Goal: Task Accomplishment & Management: Complete application form

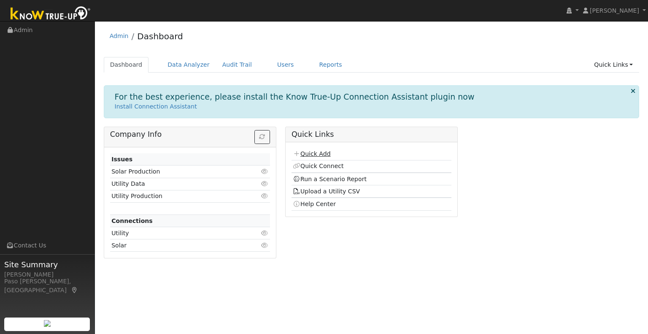
click at [315, 153] on link "Quick Add" at bounding box center [312, 153] width 38 height 7
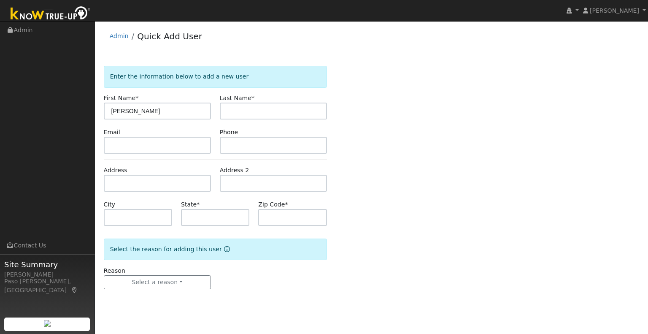
type input "[PERSON_NAME]"
type input "[PERSON_NAME] ([GEOGRAPHIC_DATA])"
click at [125, 186] on input "text" at bounding box center [157, 183] width 107 height 17
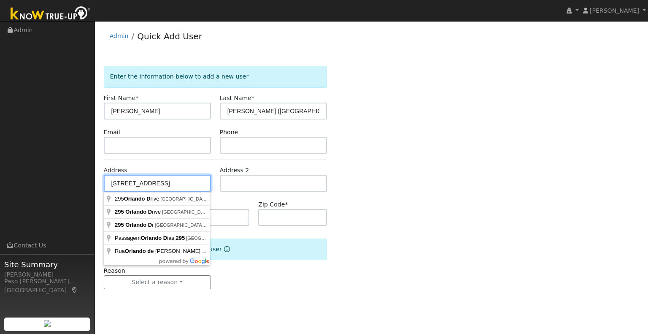
type input "[STREET_ADDRESS]"
type input "Cambria"
type input "CA"
type input "93428"
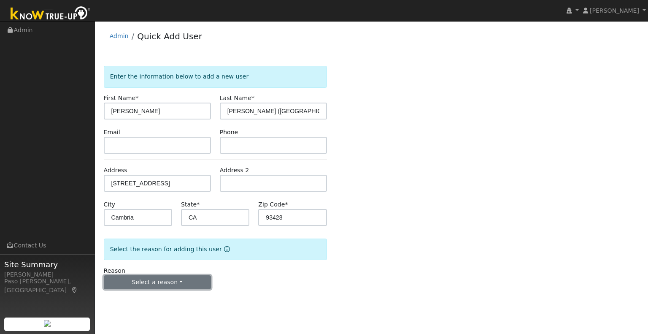
click at [145, 285] on button "Select a reason" at bounding box center [157, 282] width 107 height 14
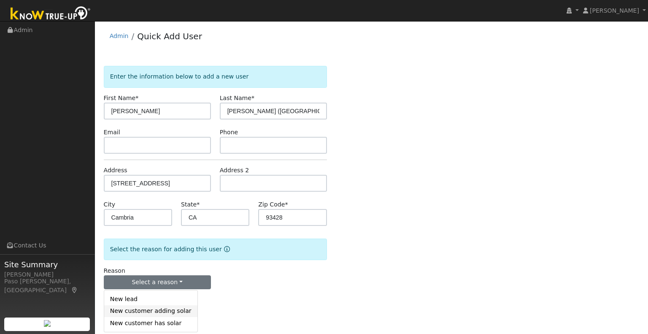
click at [156, 310] on link "New customer adding solar" at bounding box center [150, 311] width 93 height 12
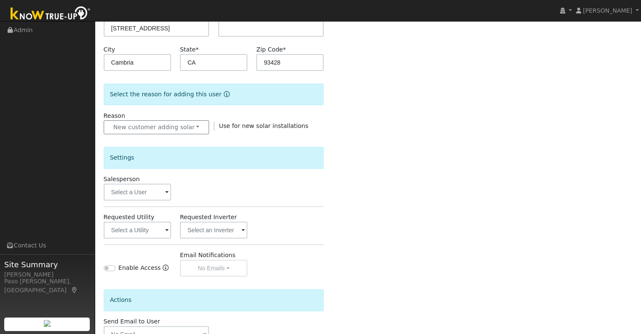
scroll to position [169, 0]
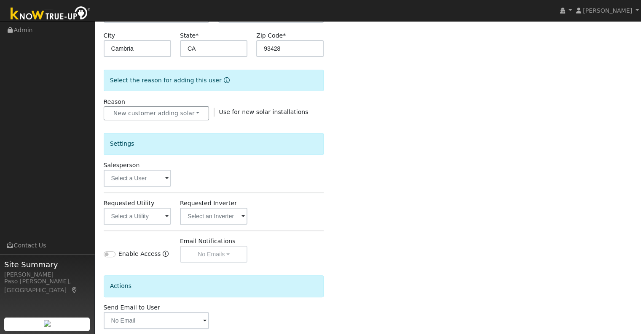
click at [167, 181] on span at bounding box center [166, 179] width 3 height 10
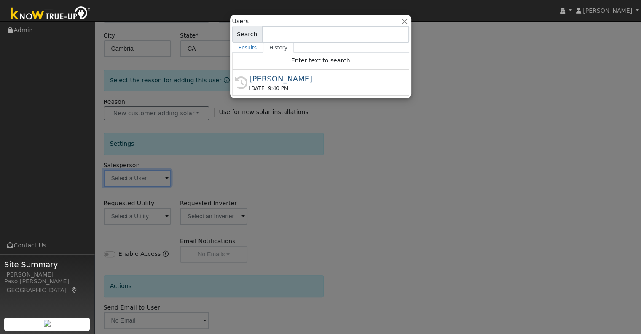
click at [296, 78] on div "[PERSON_NAME]" at bounding box center [325, 78] width 150 height 11
type input "[PERSON_NAME]"
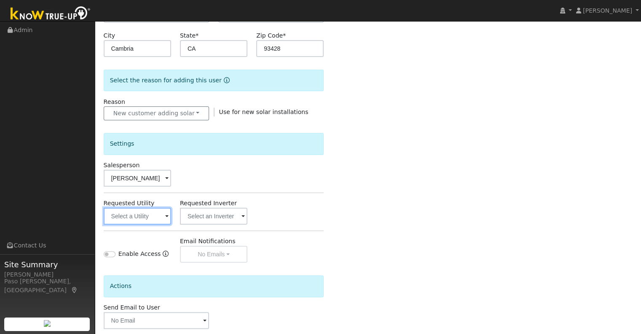
click at [164, 214] on input "text" at bounding box center [137, 215] width 67 height 17
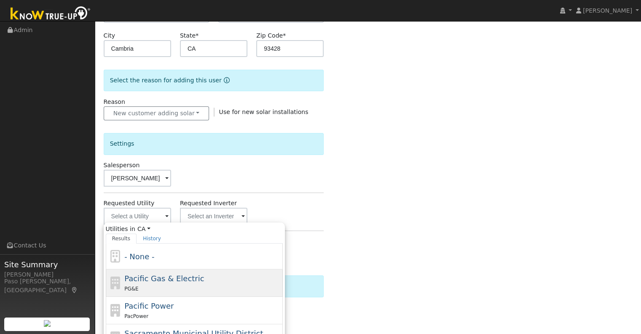
click at [148, 276] on span "Pacific Gas & Electric" at bounding box center [164, 278] width 80 height 9
type input "Pacific Gas & Electric"
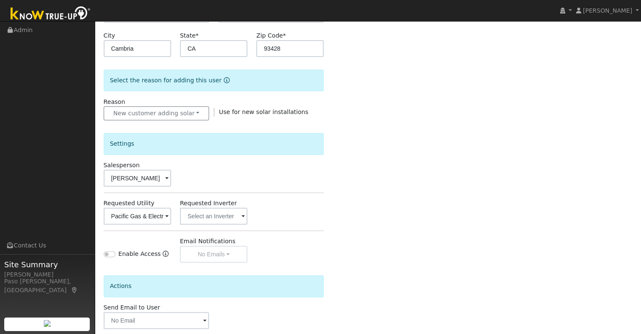
click at [356, 239] on div "Enter the information below to add a new user First Name * [PERSON_NAME] Name *…" at bounding box center [368, 134] width 529 height 475
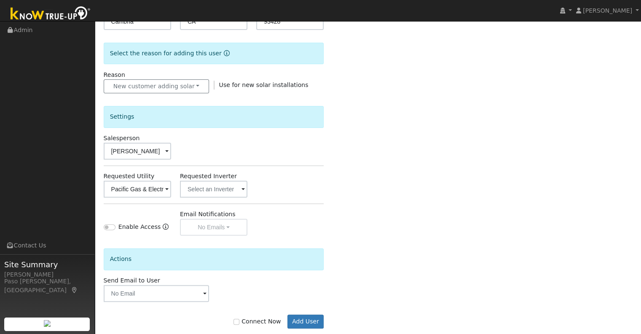
scroll to position [210, 0]
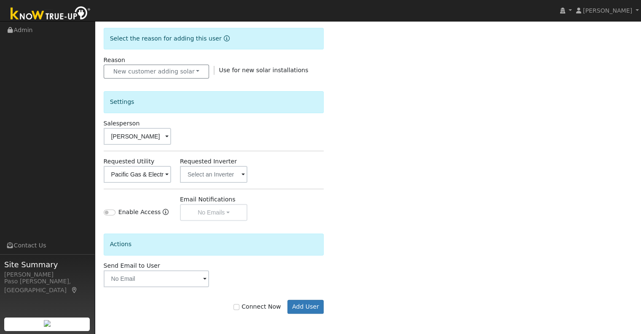
click at [249, 307] on label "Connect Now" at bounding box center [257, 306] width 47 height 9
click at [240, 307] on input "Connect Now" at bounding box center [237, 307] width 6 height 6
checkbox input "true"
click at [307, 307] on button "Add User" at bounding box center [306, 306] width 37 height 14
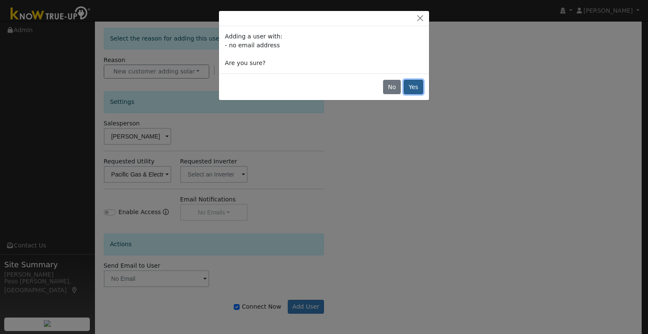
click at [418, 86] on button "Yes" at bounding box center [413, 87] width 19 height 14
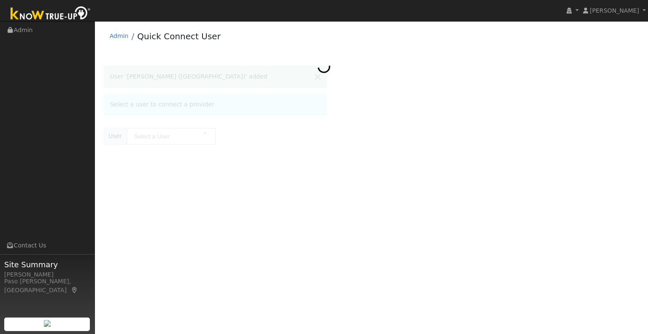
type input "[PERSON_NAME] ([GEOGRAPHIC_DATA])"
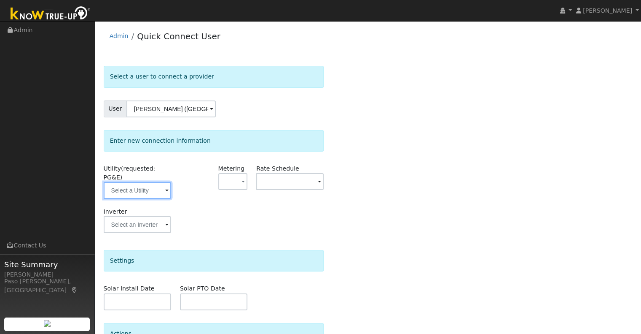
click at [162, 182] on input "text" at bounding box center [137, 190] width 67 height 17
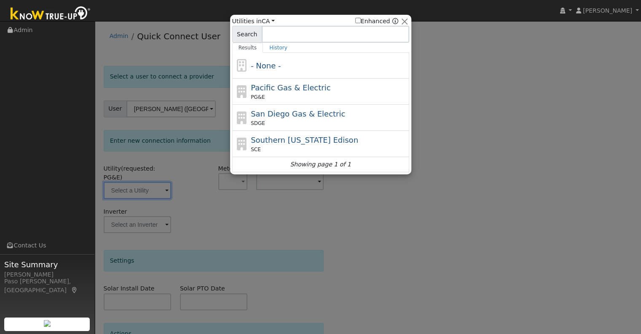
click at [298, 97] on div "PG&E" at bounding box center [329, 97] width 156 height 8
type input "PG&E"
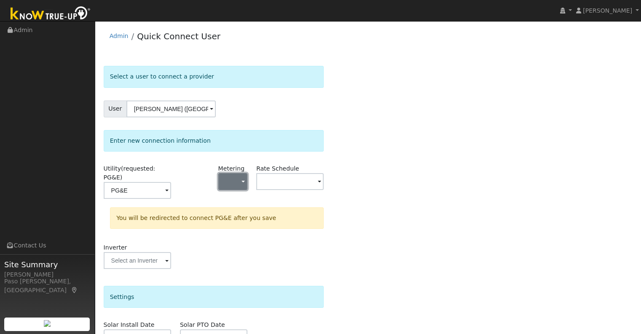
click at [235, 183] on button "button" at bounding box center [233, 181] width 30 height 17
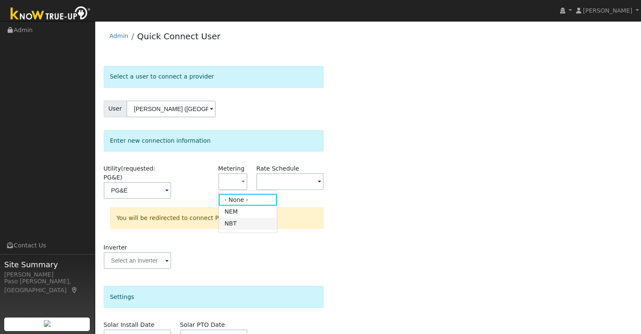
click at [236, 223] on link "NBT" at bounding box center [248, 224] width 59 height 12
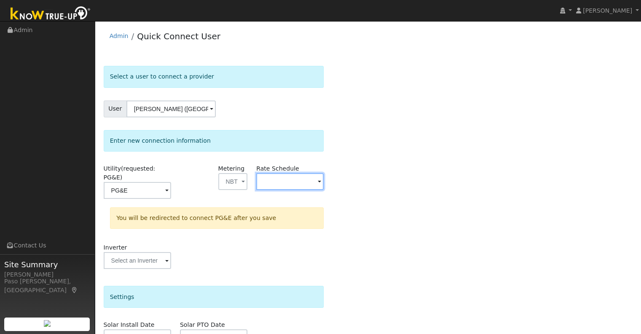
click at [283, 182] on input "text" at bounding box center [289, 181] width 67 height 17
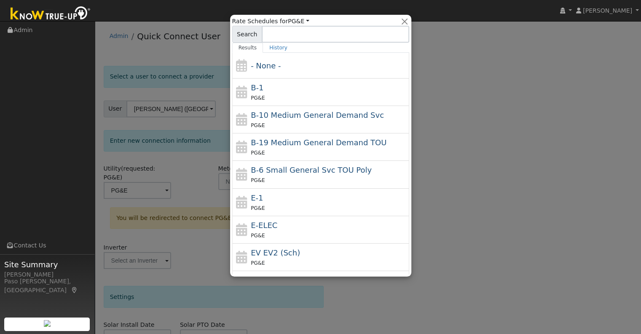
click at [182, 151] on div at bounding box center [320, 167] width 641 height 334
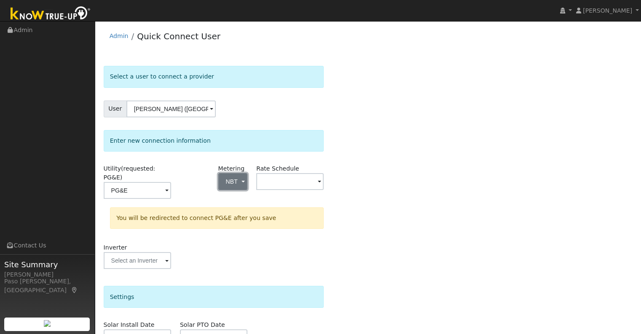
click at [242, 174] on button "NBT" at bounding box center [233, 181] width 30 height 17
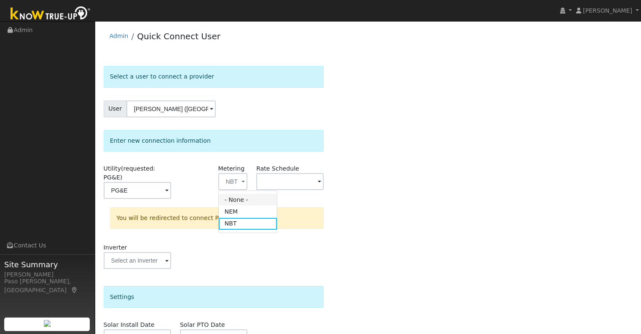
click at [234, 197] on link "- None -" at bounding box center [248, 200] width 59 height 12
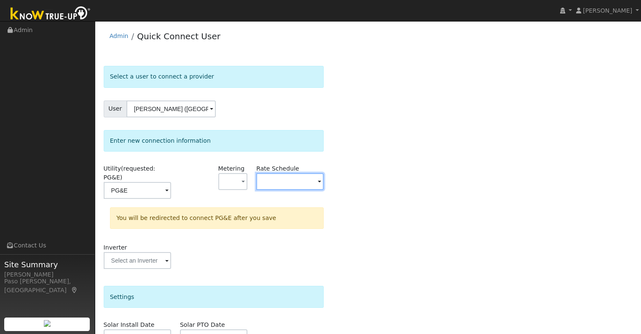
click at [268, 180] on input "text" at bounding box center [289, 181] width 67 height 17
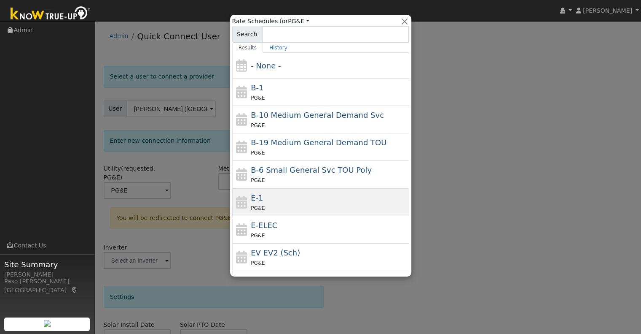
click at [255, 208] on span "PG&E" at bounding box center [258, 208] width 14 height 6
type input "E-1"
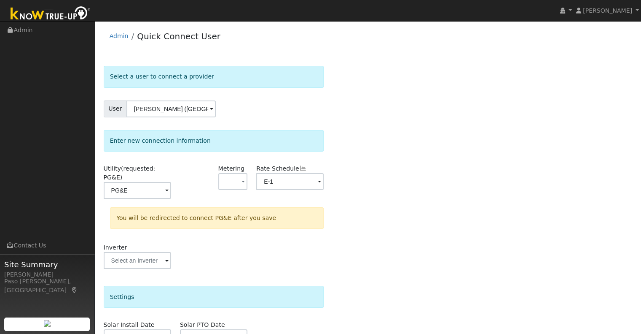
click at [414, 236] on div "Select a user to connect a provider User John Fazio (Cambria) Account Default A…" at bounding box center [368, 258] width 529 height 384
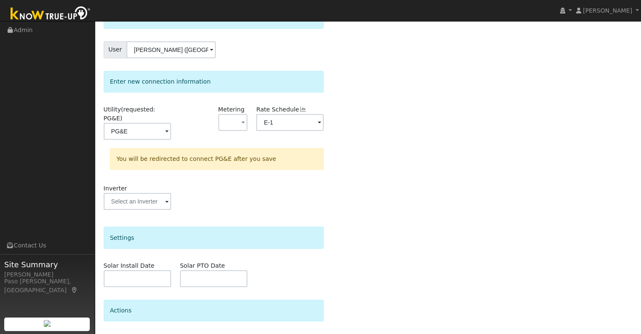
scroll to position [110, 0]
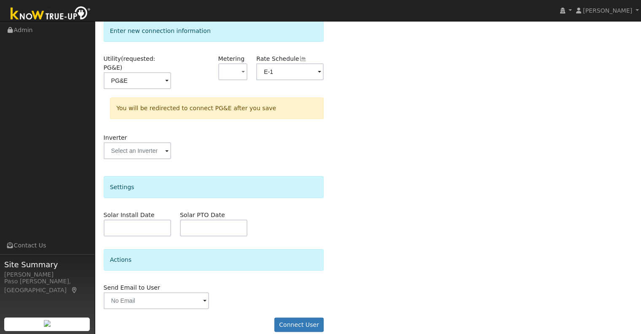
click at [299, 323] on form "Select a user to connect a provider User John Fazio (Cambria) Account Default A…" at bounding box center [214, 148] width 221 height 384
click at [304, 317] on button "Connect User" at bounding box center [300, 324] width 50 height 14
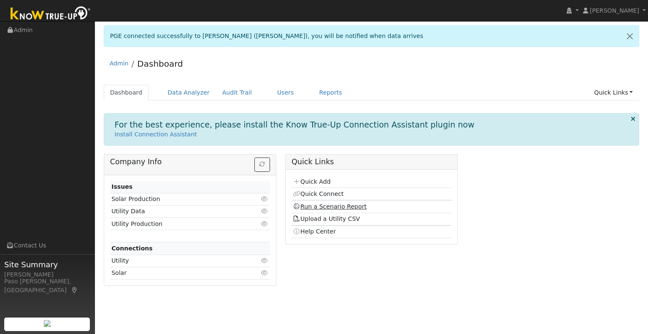
click at [325, 205] on link "Run a Scenario Report" at bounding box center [330, 206] width 74 height 7
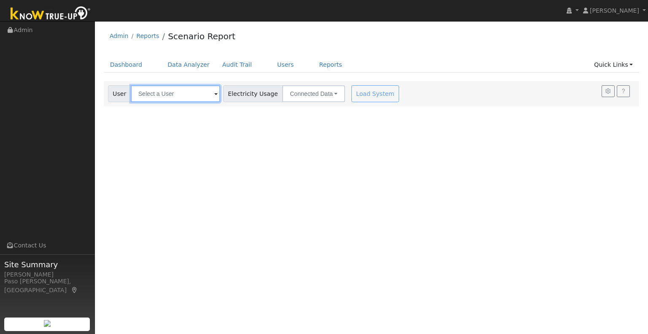
click at [173, 95] on input "text" at bounding box center [175, 93] width 89 height 17
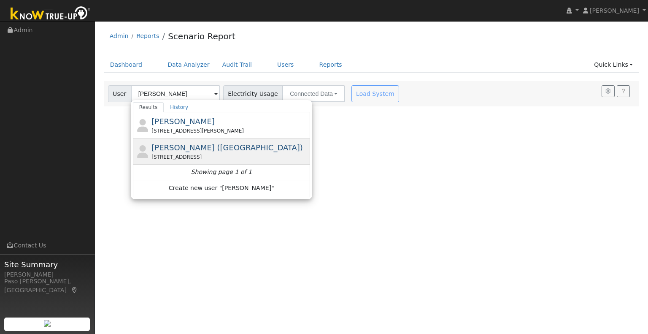
click at [166, 143] on span "[PERSON_NAME] ([GEOGRAPHIC_DATA])" at bounding box center [226, 147] width 151 height 9
type input "[PERSON_NAME] ([GEOGRAPHIC_DATA])"
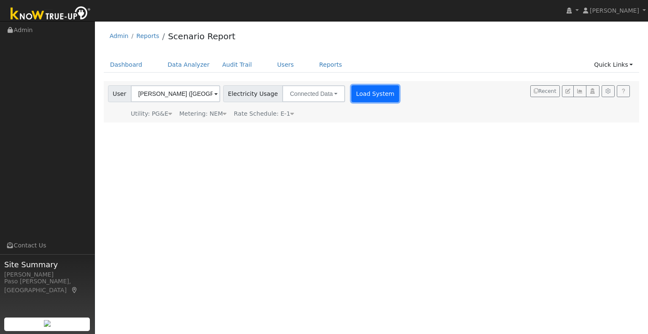
click at [359, 101] on button "Load System" at bounding box center [375, 93] width 48 height 17
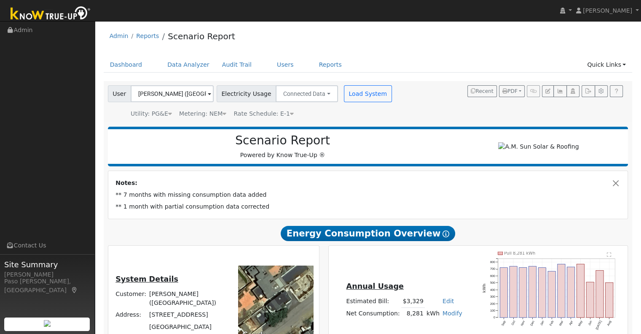
scroll to position [42, 0]
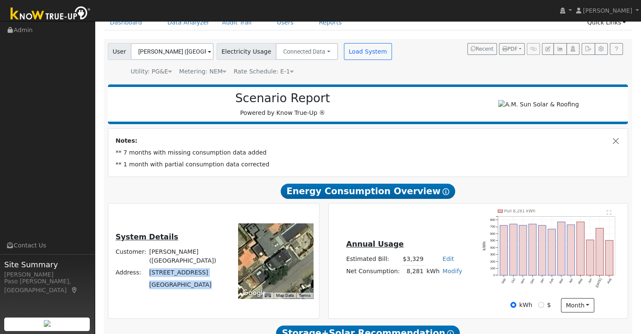
drag, startPoint x: 155, startPoint y: 269, endPoint x: 213, endPoint y: 285, distance: 60.1
click at [213, 285] on tbody "Customer: [PERSON_NAME] (Cambria) Address: [STREET_ADDRESS]" at bounding box center [170, 268] width 113 height 45
copy tbody "[STREET_ADDRESS]"
click at [351, 54] on button "Load System" at bounding box center [368, 51] width 48 height 17
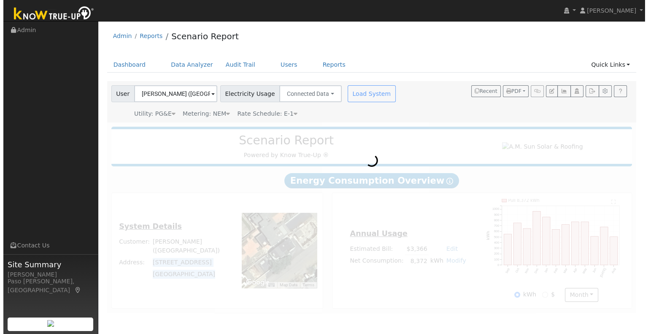
scroll to position [0, 0]
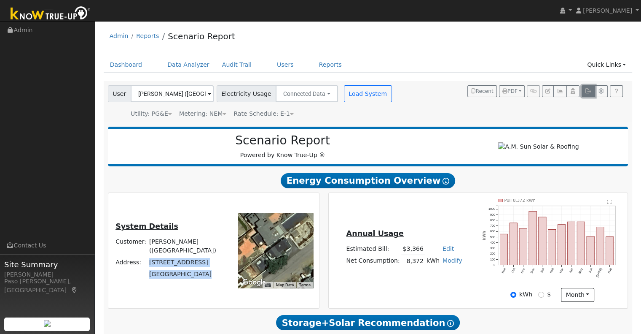
click at [591, 93] on icon "button" at bounding box center [588, 91] width 6 height 5
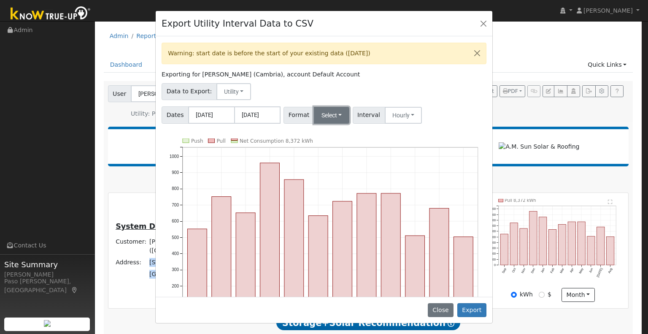
click at [329, 119] on button "Select" at bounding box center [332, 115] width 36 height 17
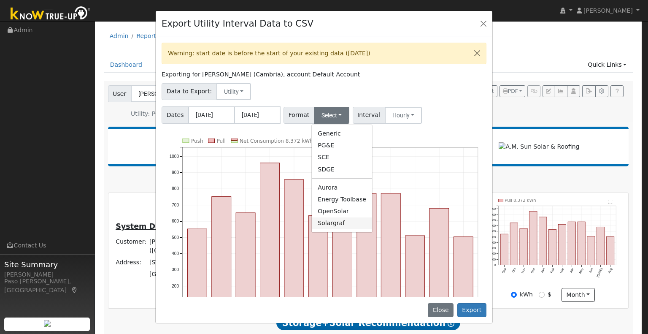
click at [327, 226] on link "Solargraf" at bounding box center [342, 223] width 60 height 12
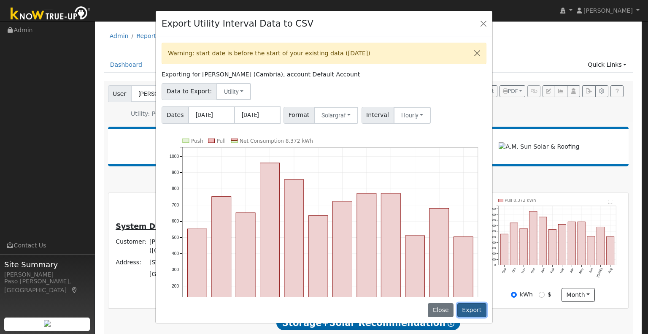
click at [469, 307] on button "Export" at bounding box center [471, 310] width 29 height 14
